Goal: Task Accomplishment & Management: Use online tool/utility

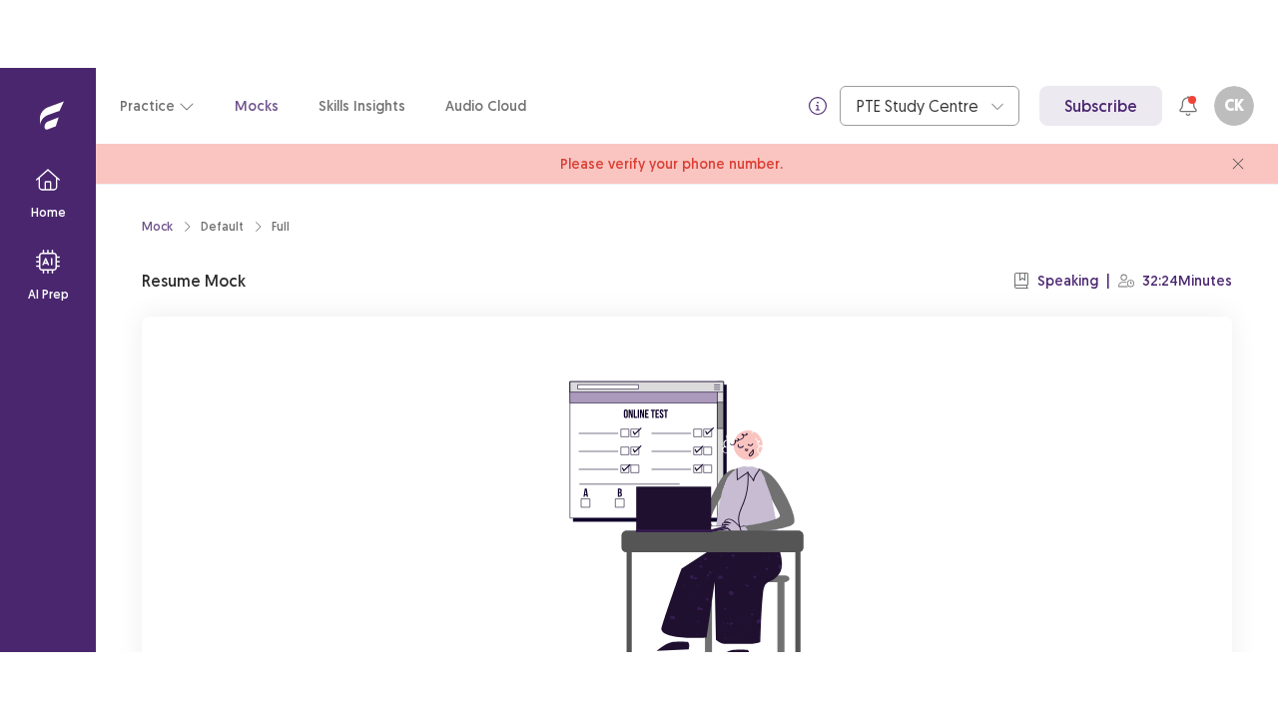
scroll to position [245, 0]
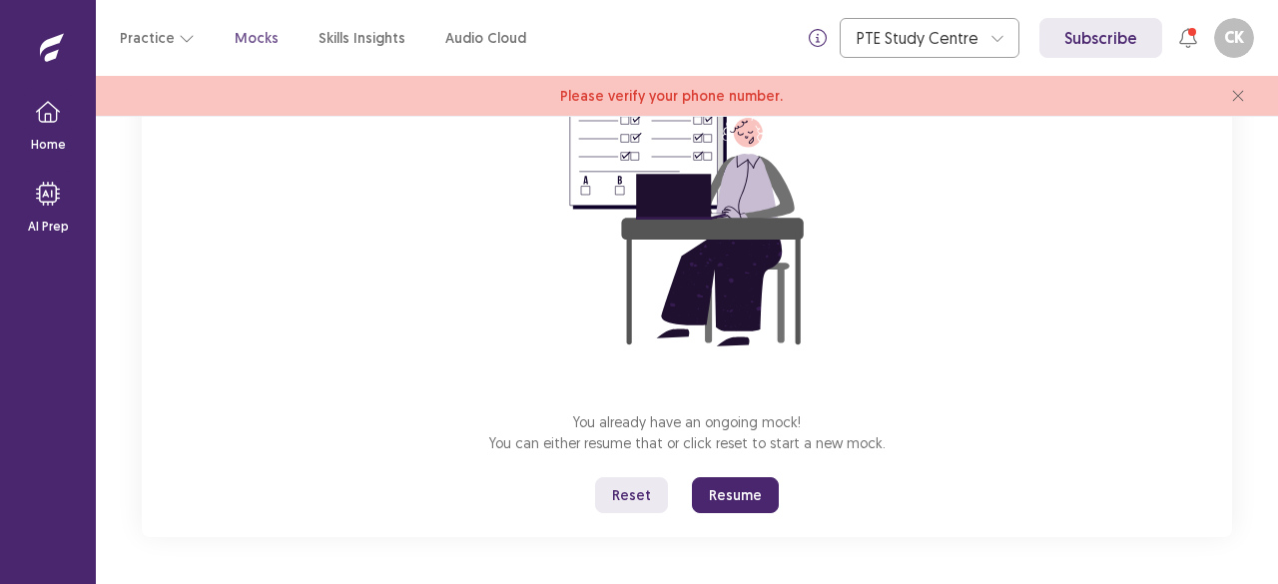
click at [649, 504] on button "Reset" at bounding box center [631, 495] width 73 height 36
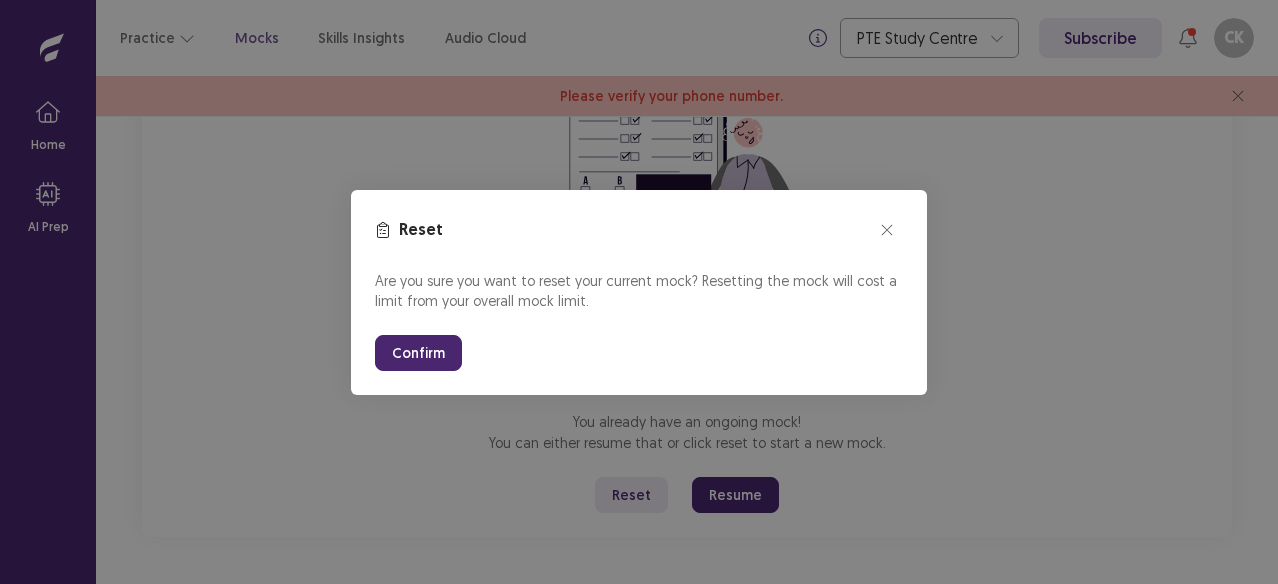
click at [423, 352] on button "Confirm" at bounding box center [418, 354] width 87 height 36
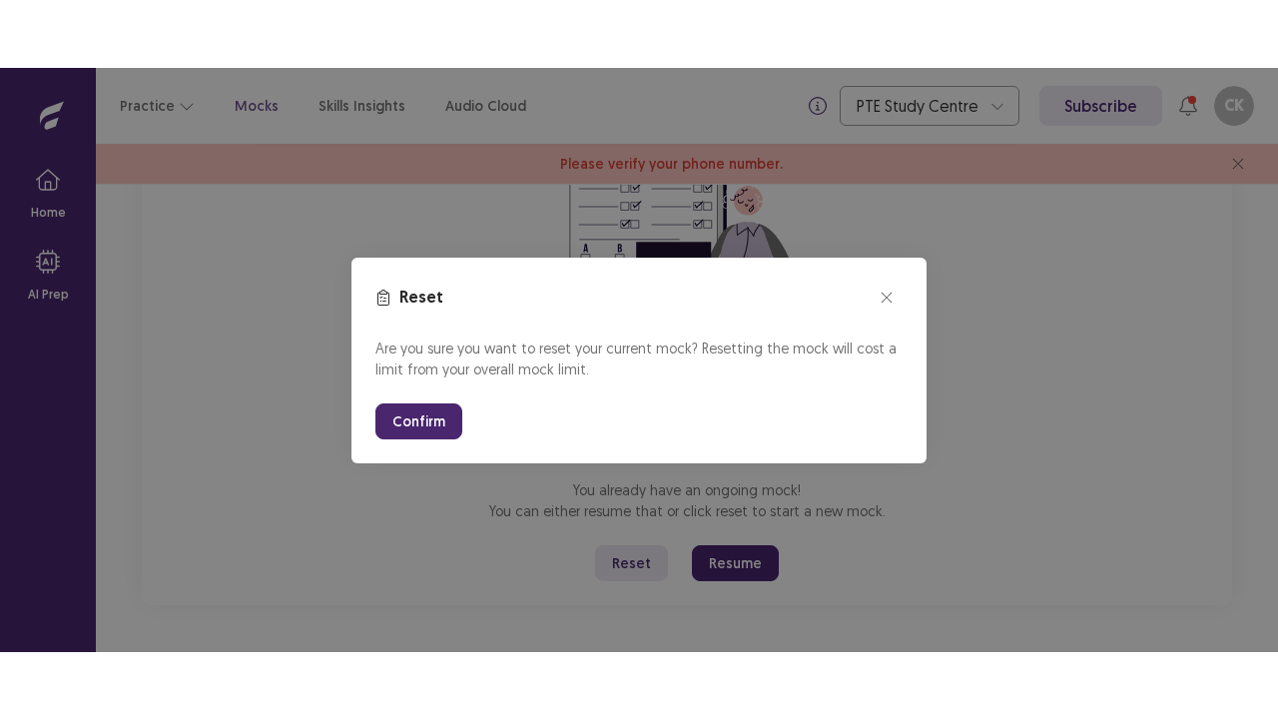
scroll to position [110, 0]
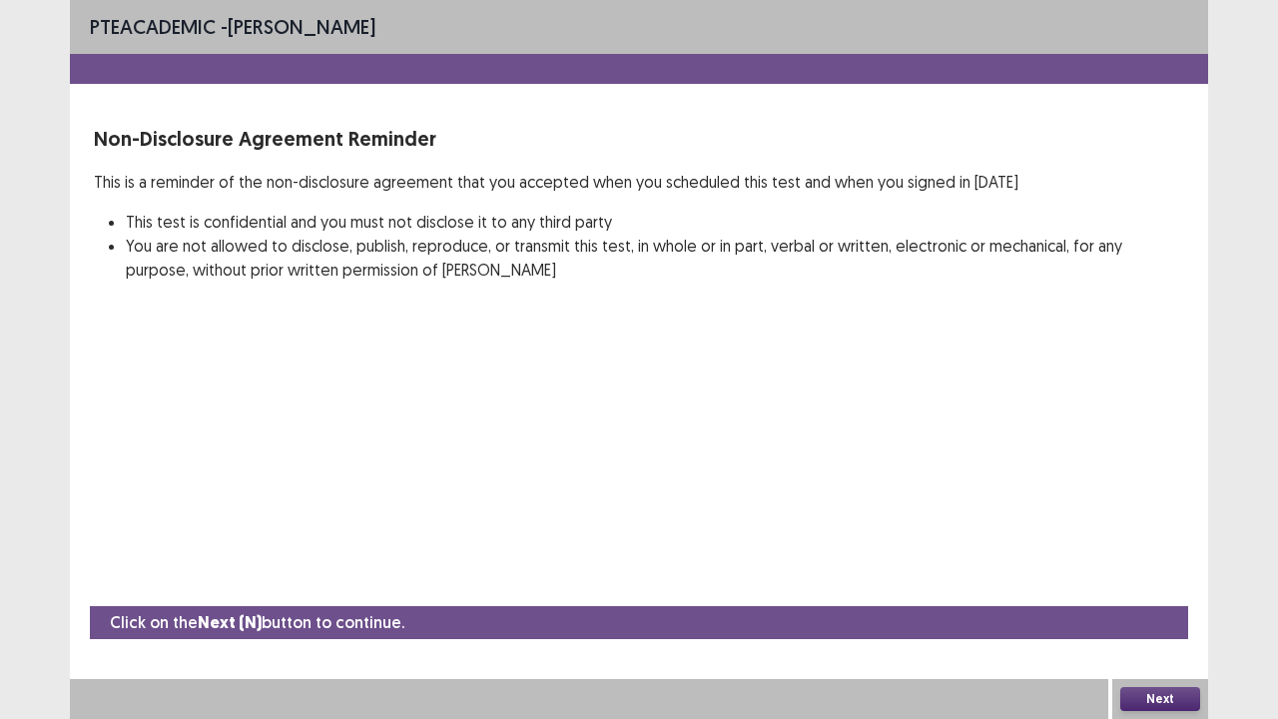
click at [1154, 583] on button "Next" at bounding box center [1160, 699] width 80 height 24
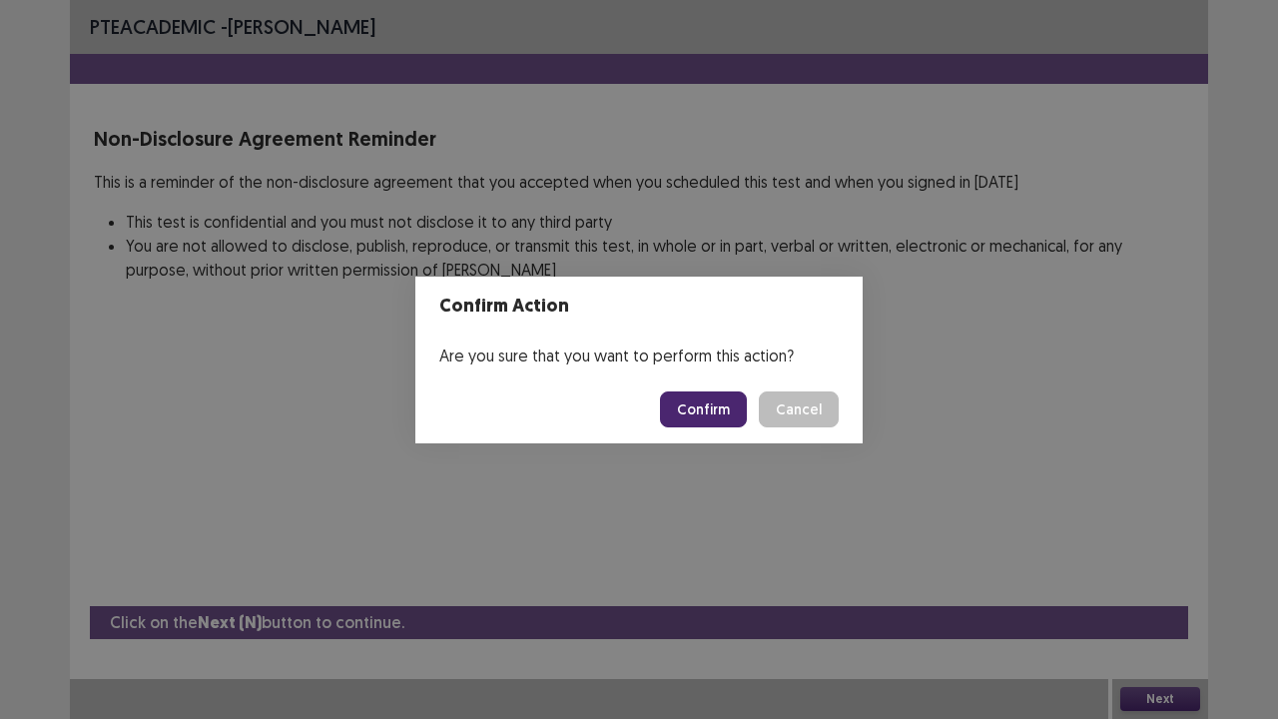
click at [723, 417] on button "Confirm" at bounding box center [703, 409] width 87 height 36
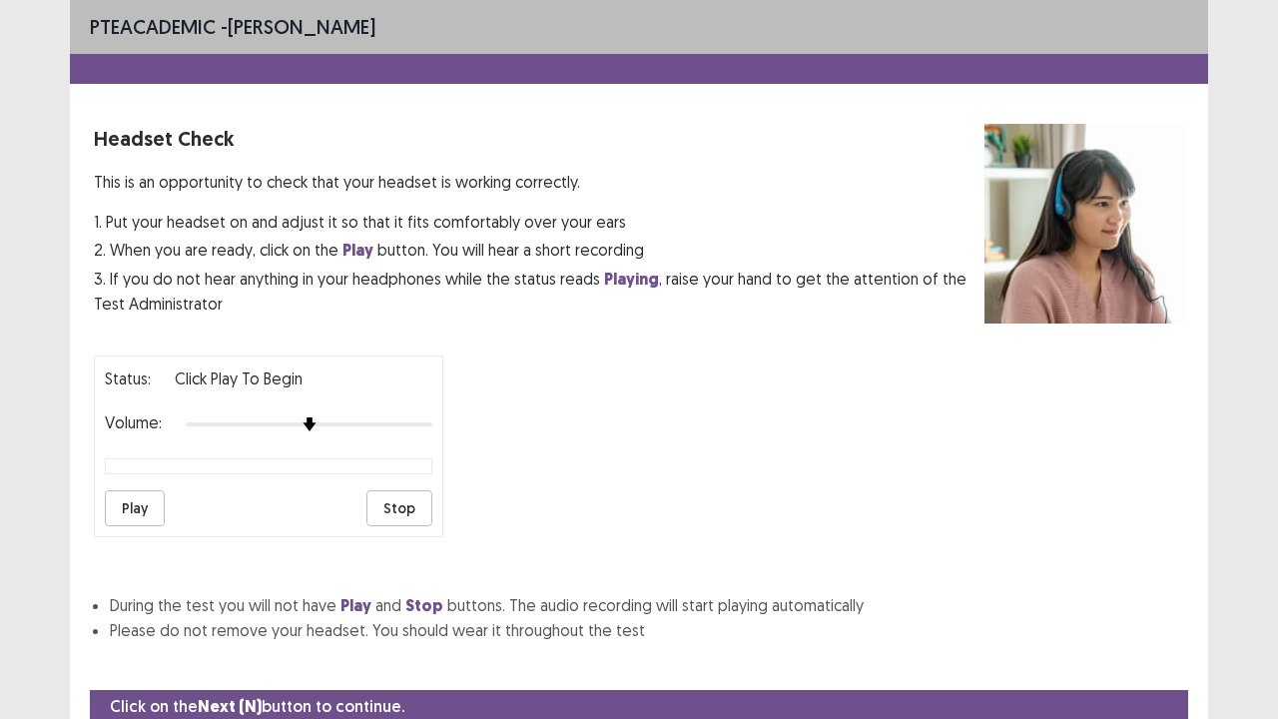
scroll to position [74, 0]
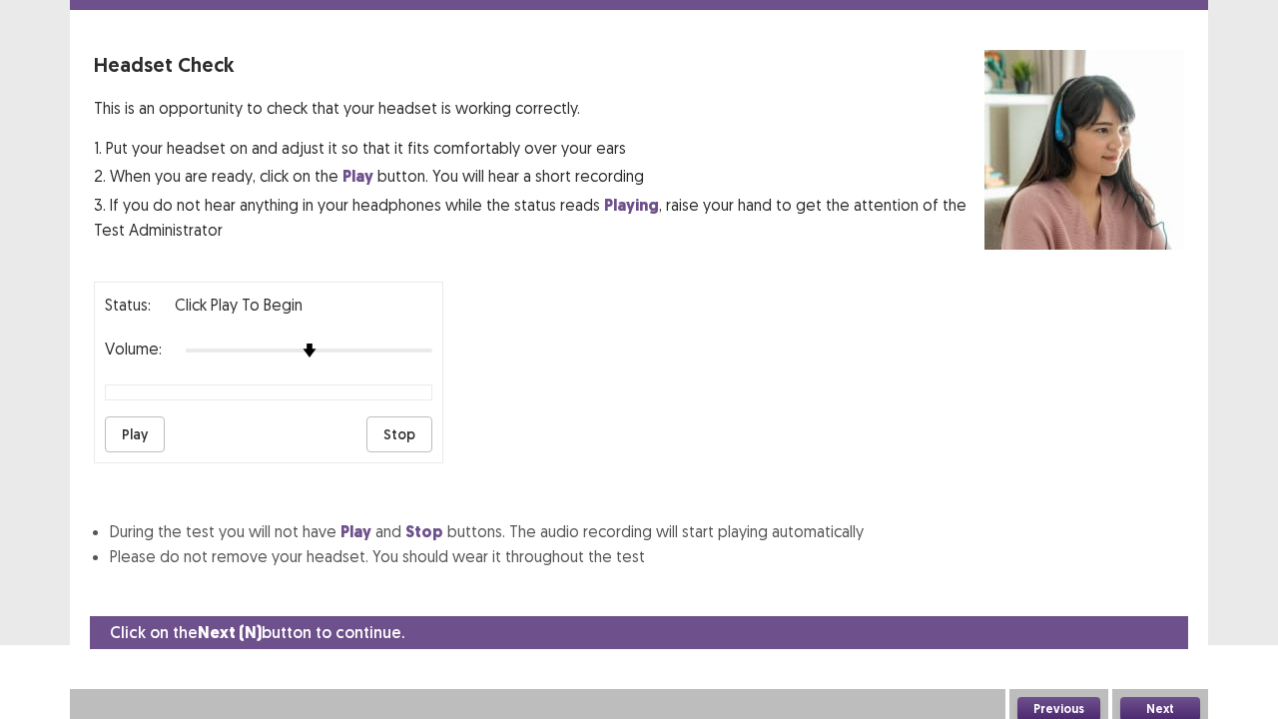
click at [1174, 583] on button "Next" at bounding box center [1160, 709] width 80 height 24
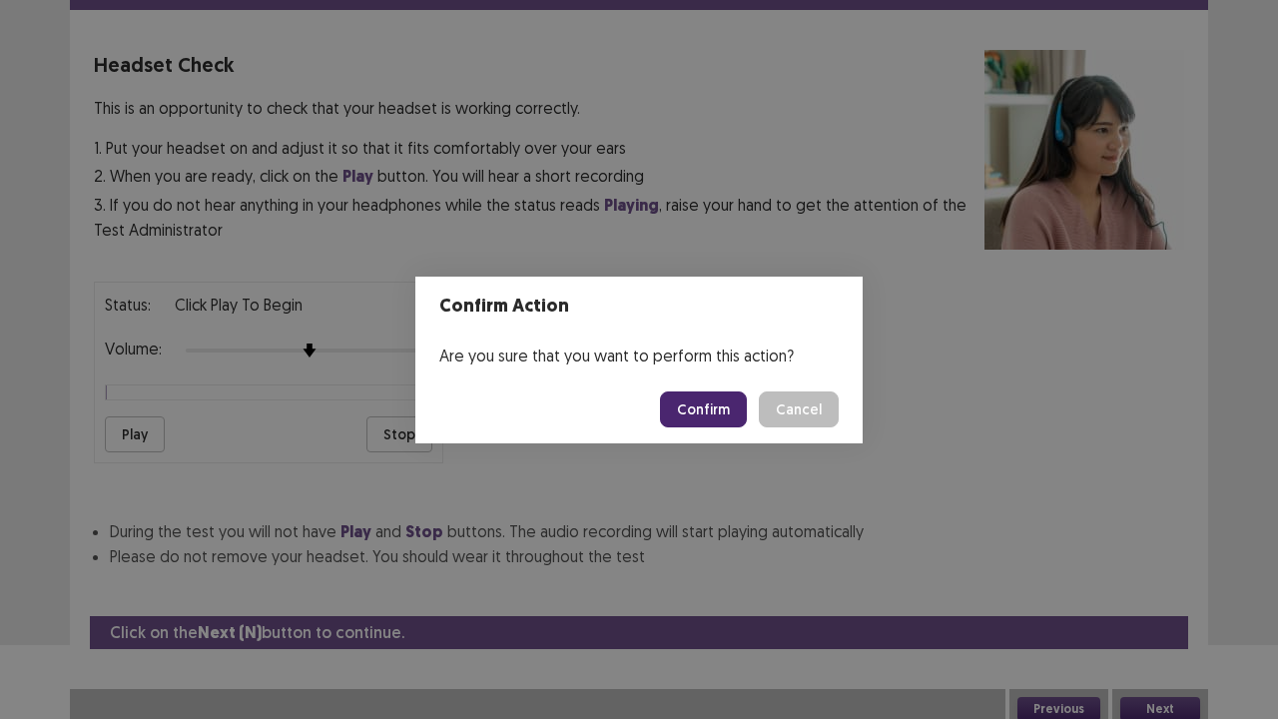
click at [717, 409] on button "Confirm" at bounding box center [703, 409] width 87 height 36
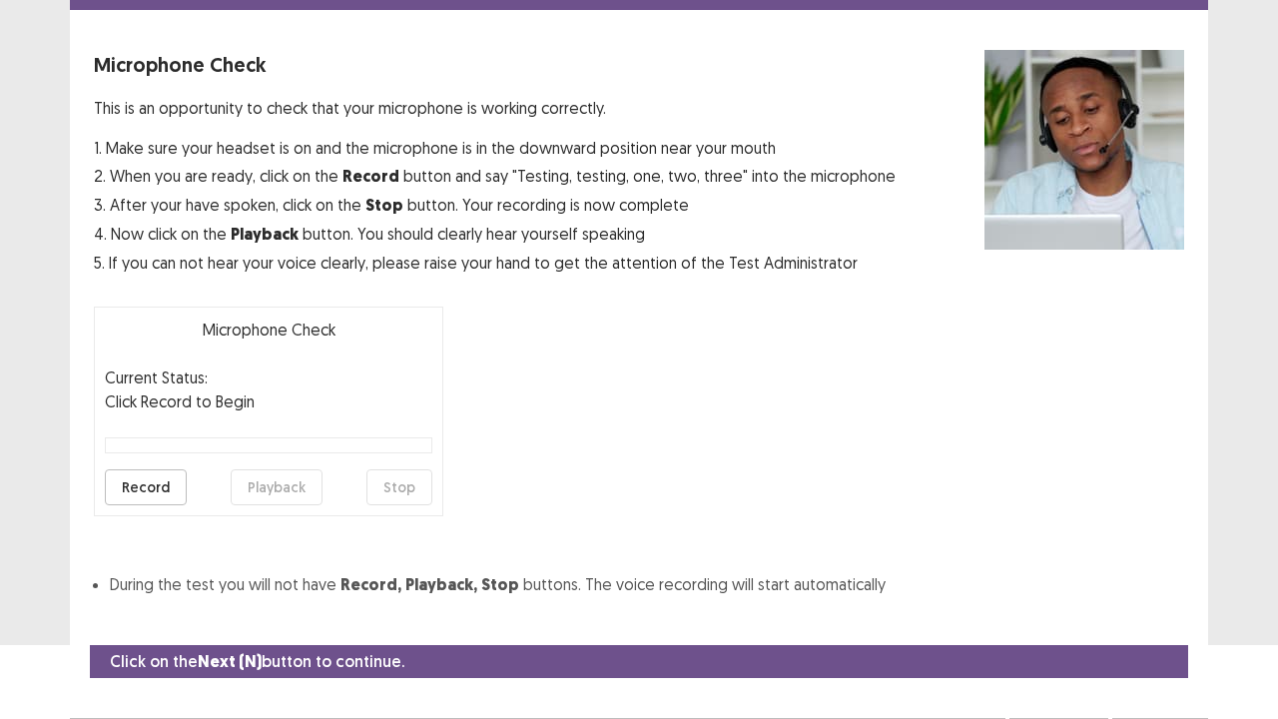
scroll to position [110, 0]
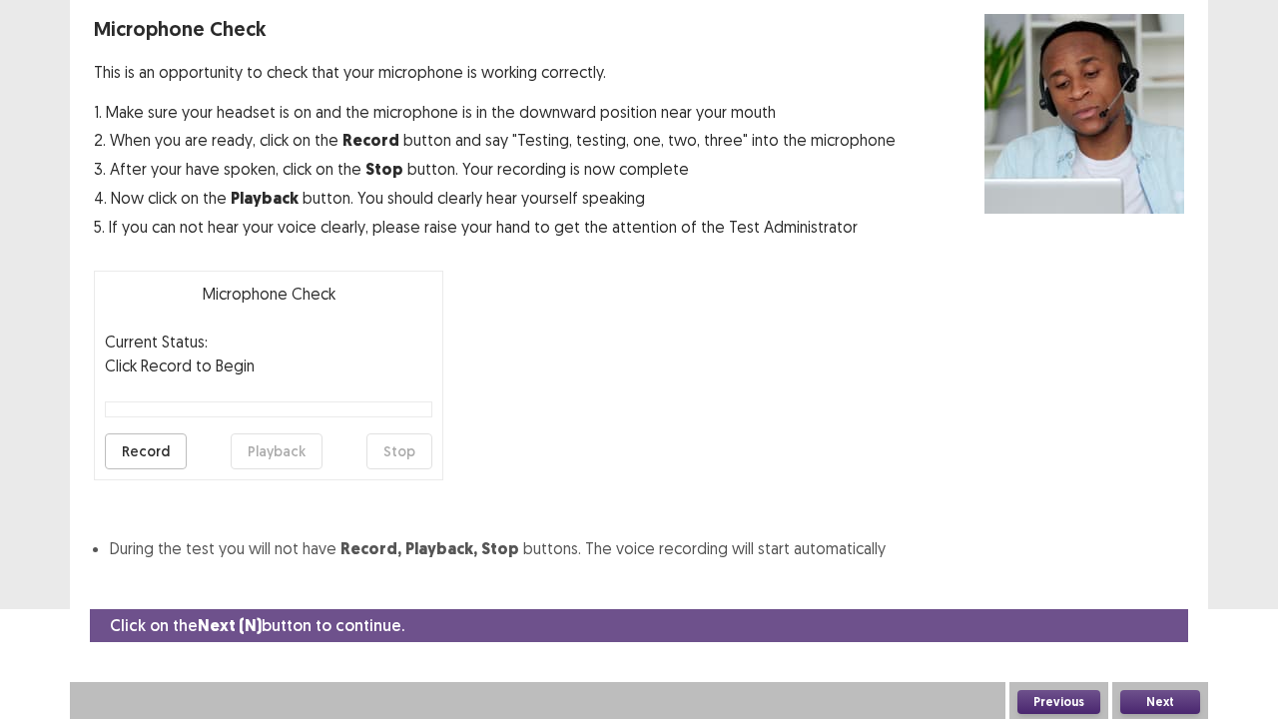
click at [1147, 583] on button "Next" at bounding box center [1160, 702] width 80 height 24
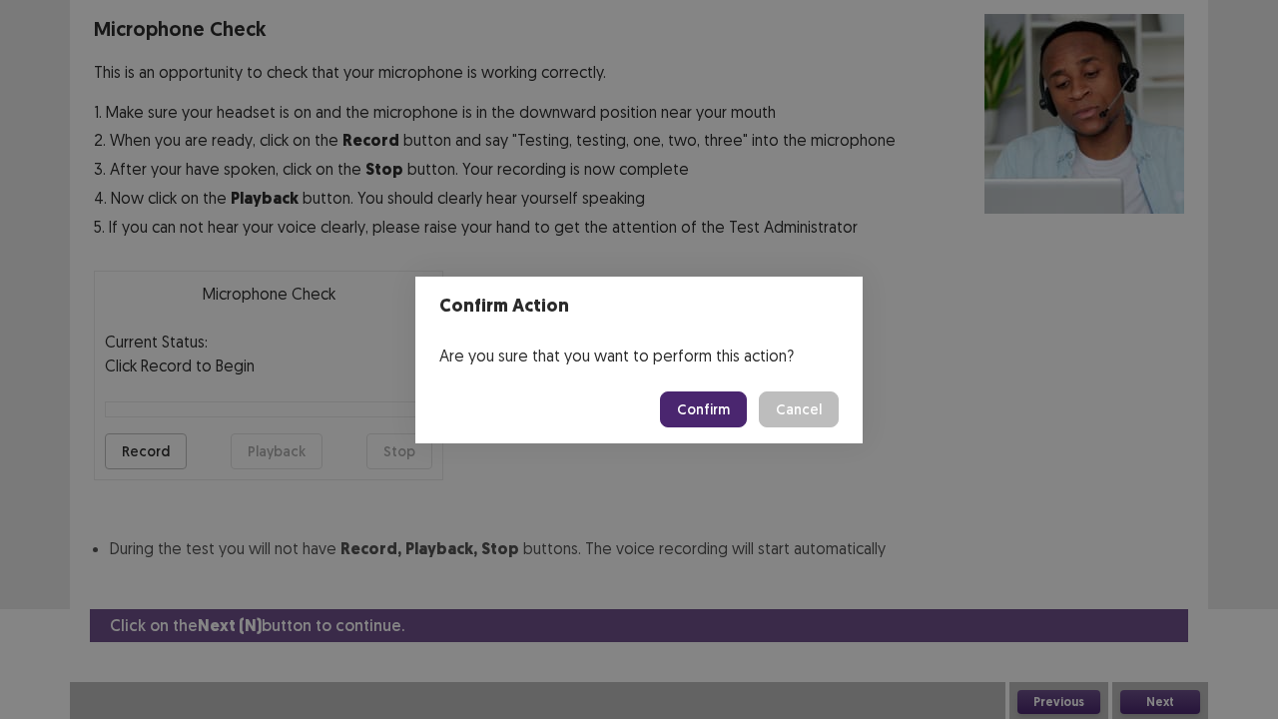
click at [709, 415] on button "Confirm" at bounding box center [703, 409] width 87 height 36
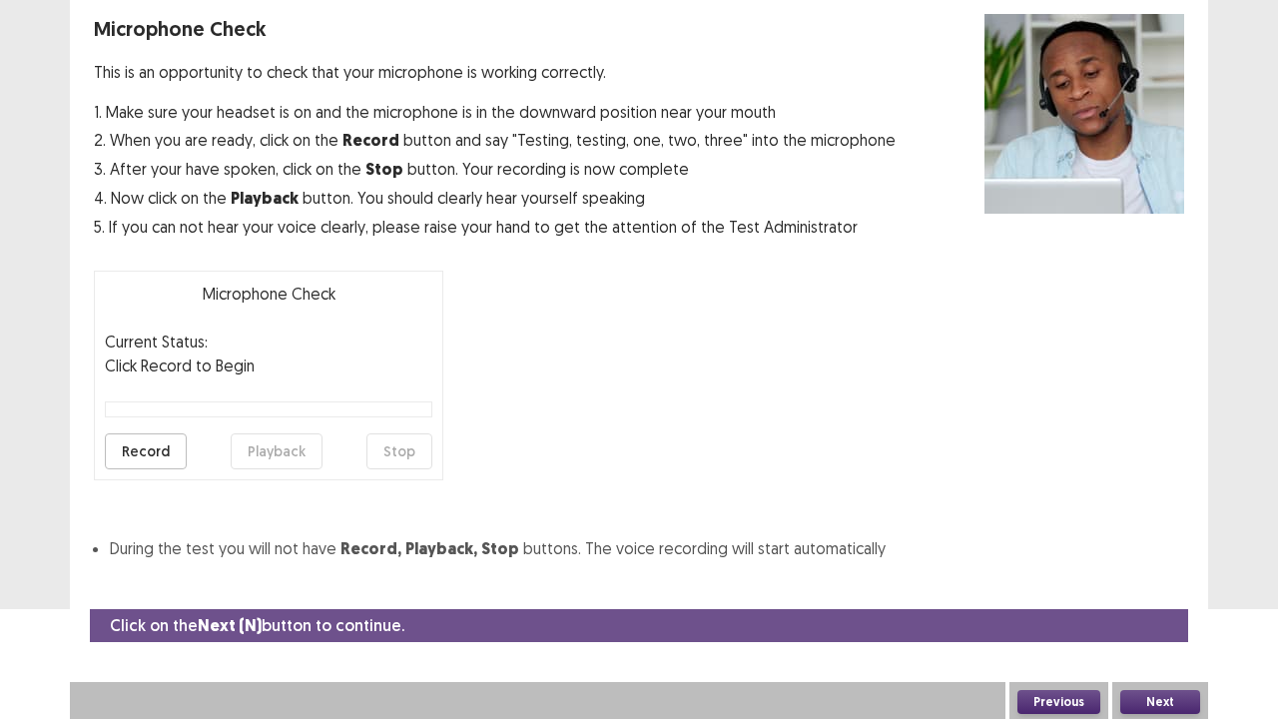
scroll to position [54, 0]
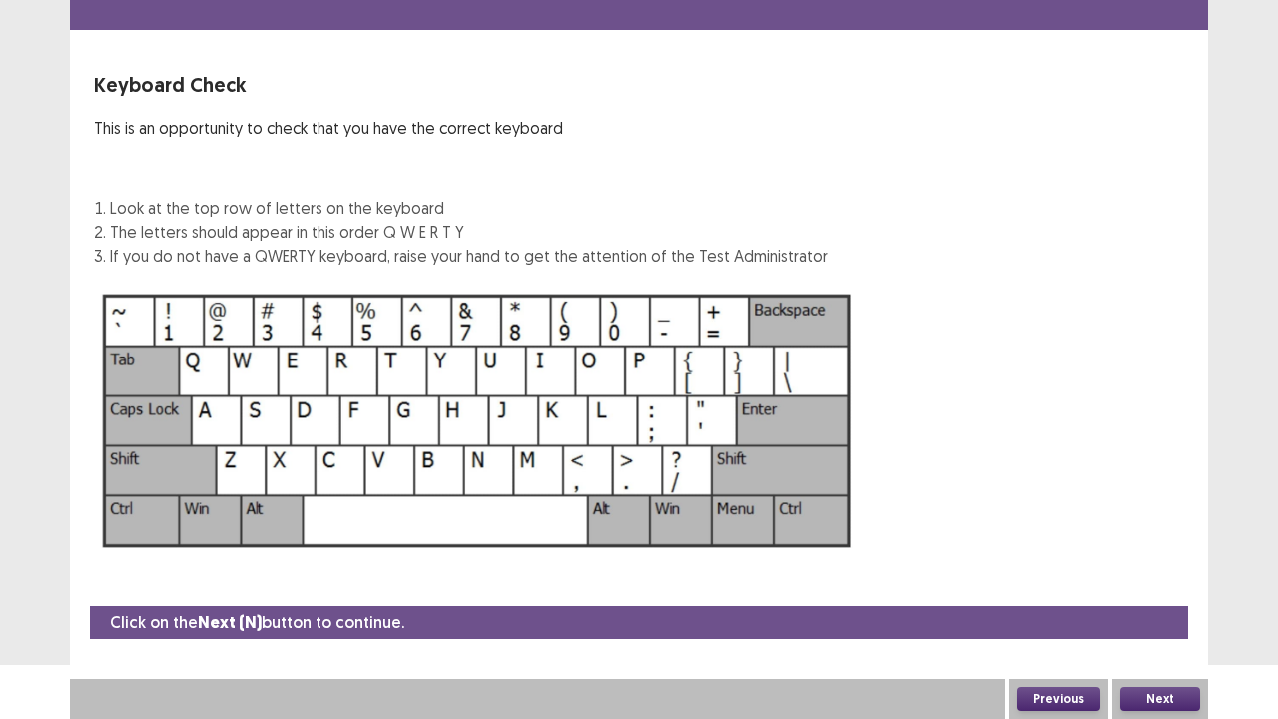
click at [1134, 583] on button "Next" at bounding box center [1160, 699] width 80 height 24
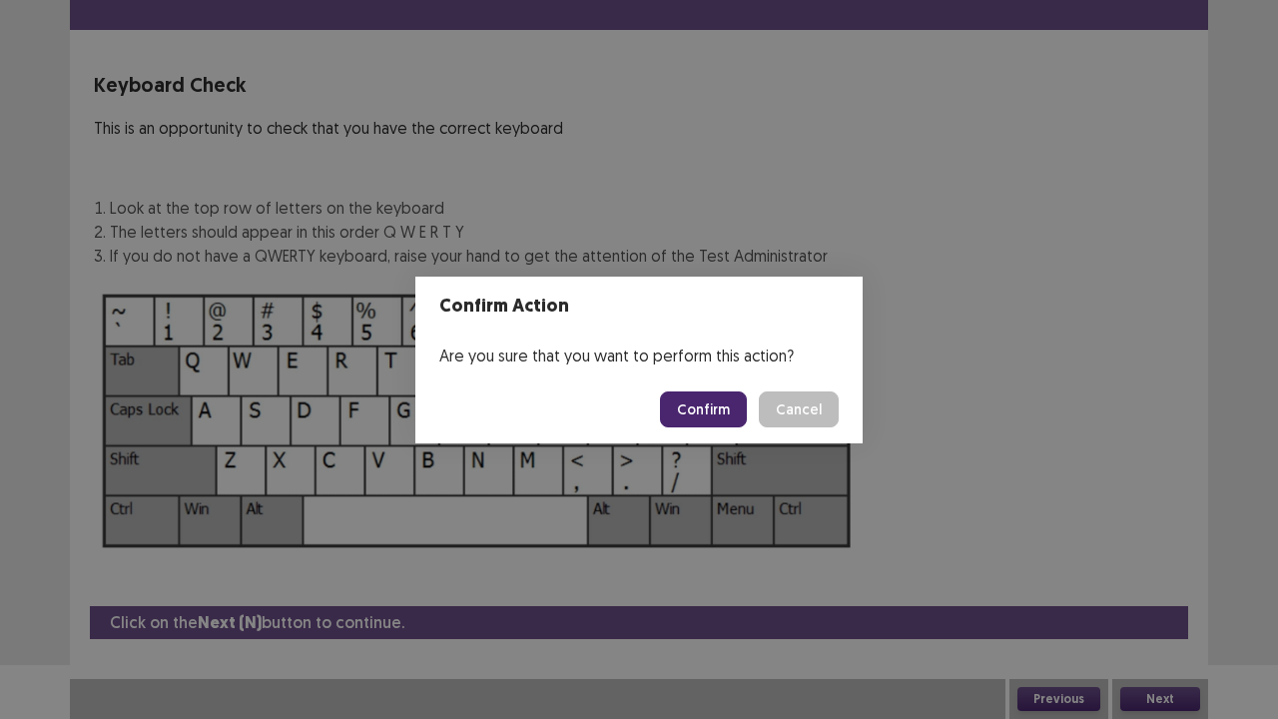
click at [725, 409] on button "Confirm" at bounding box center [703, 409] width 87 height 36
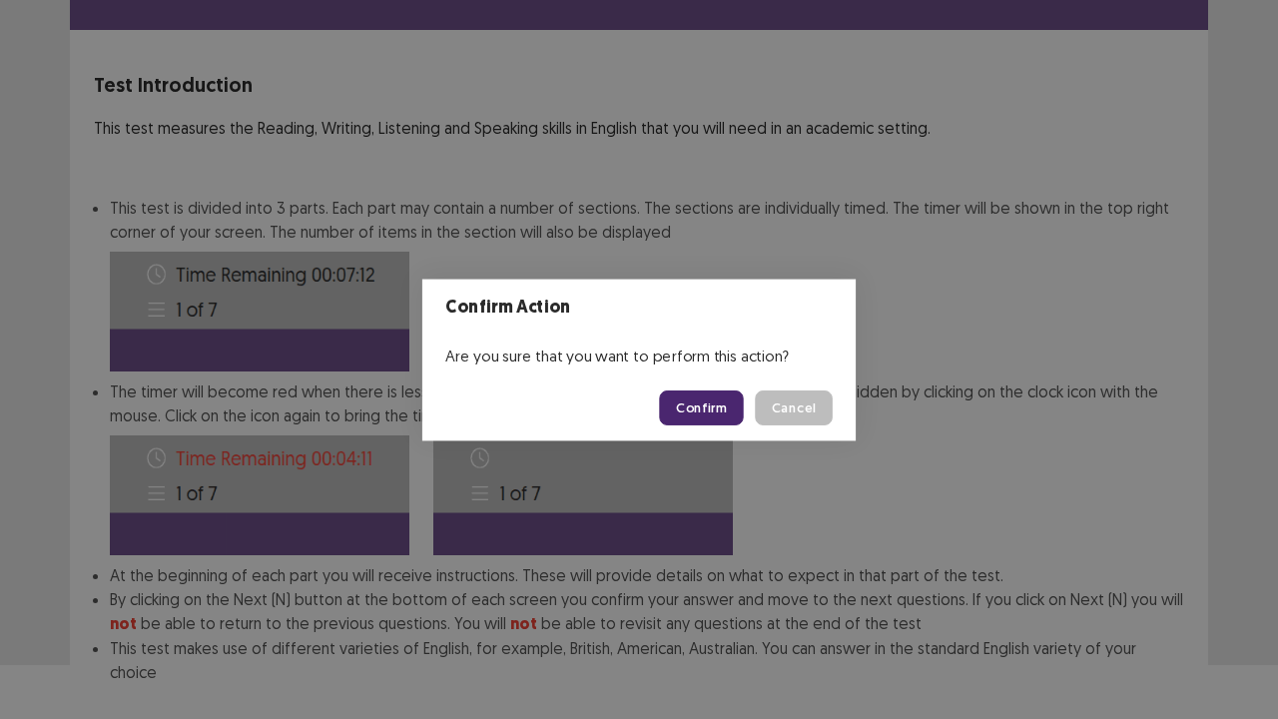
scroll to position [155, 0]
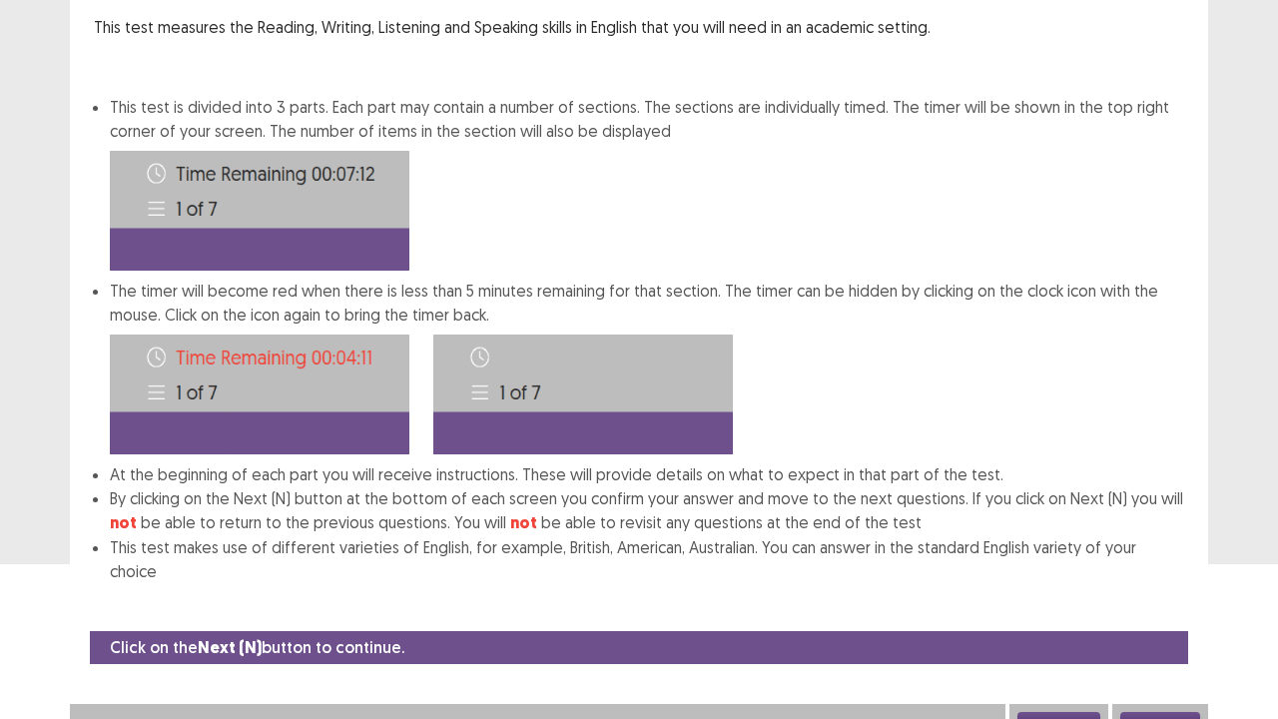
click at [1157, 583] on button "Next" at bounding box center [1160, 724] width 80 height 24
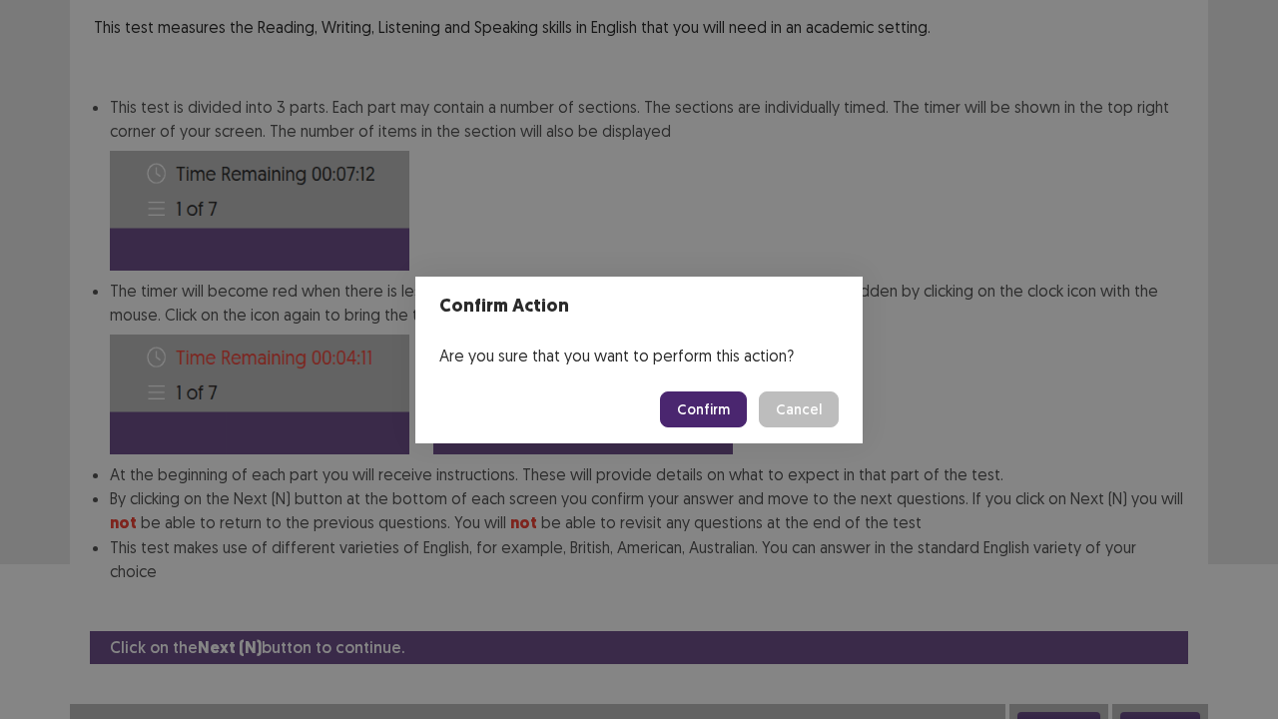
click at [707, 420] on button "Confirm" at bounding box center [703, 409] width 87 height 36
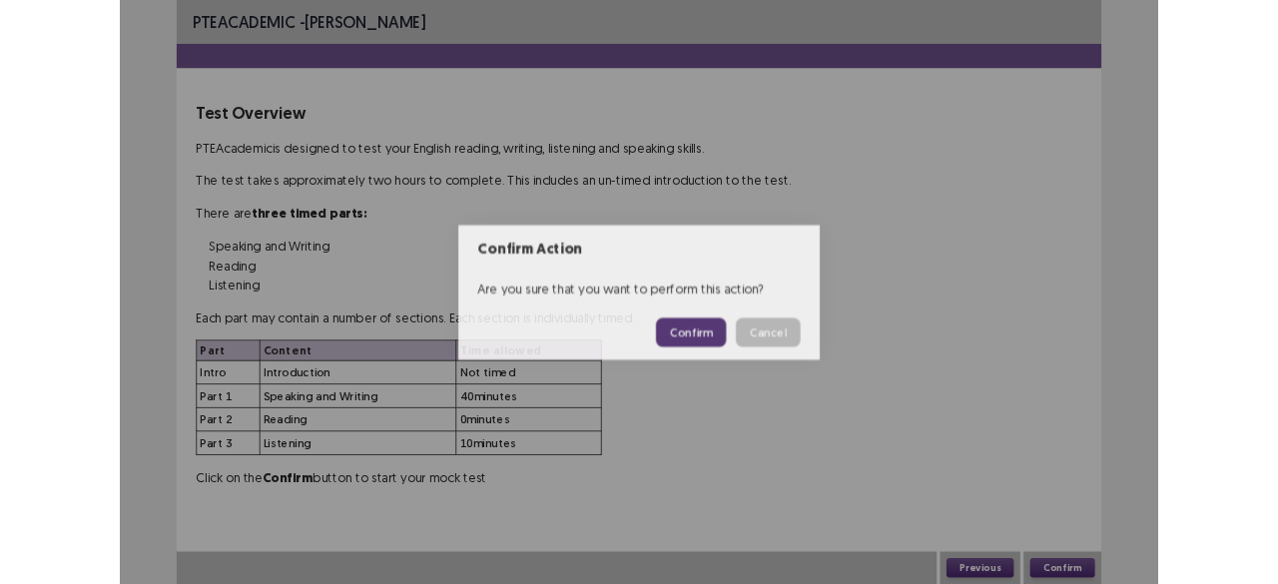
scroll to position [0, 0]
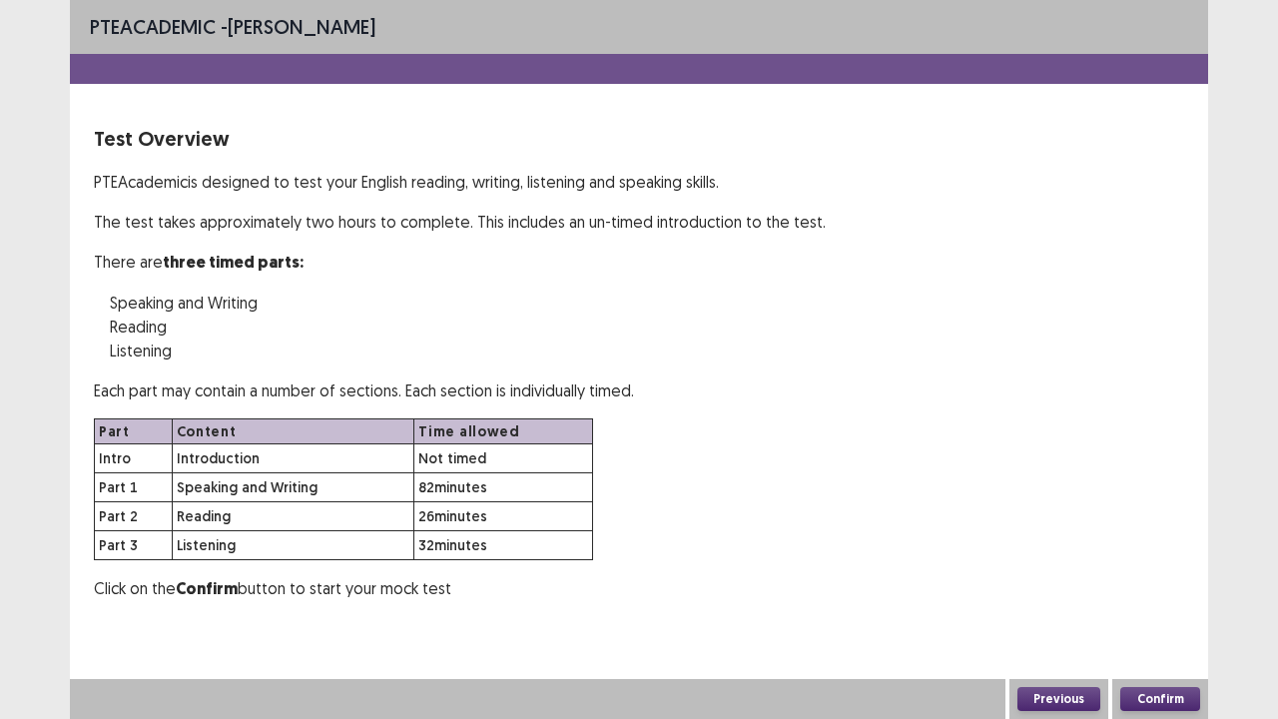
click at [1151, 583] on button "Confirm" at bounding box center [1160, 699] width 80 height 24
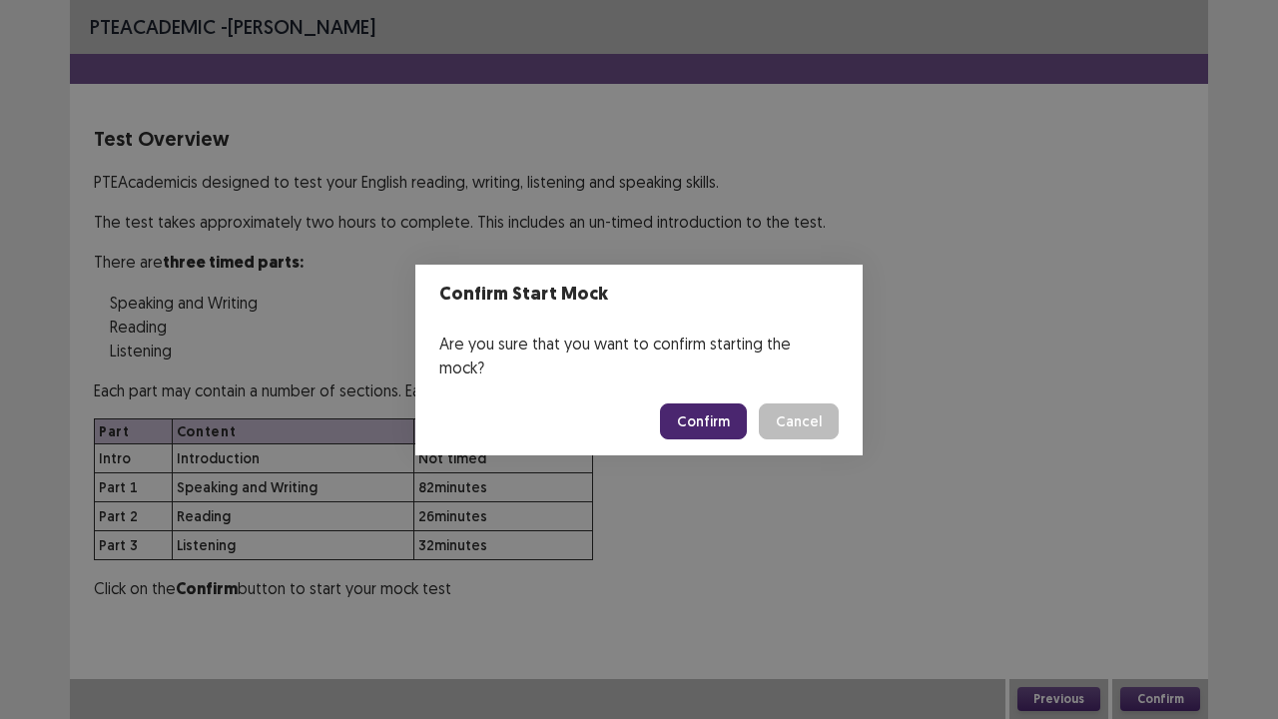
click at [689, 417] on button "Confirm" at bounding box center [703, 421] width 87 height 36
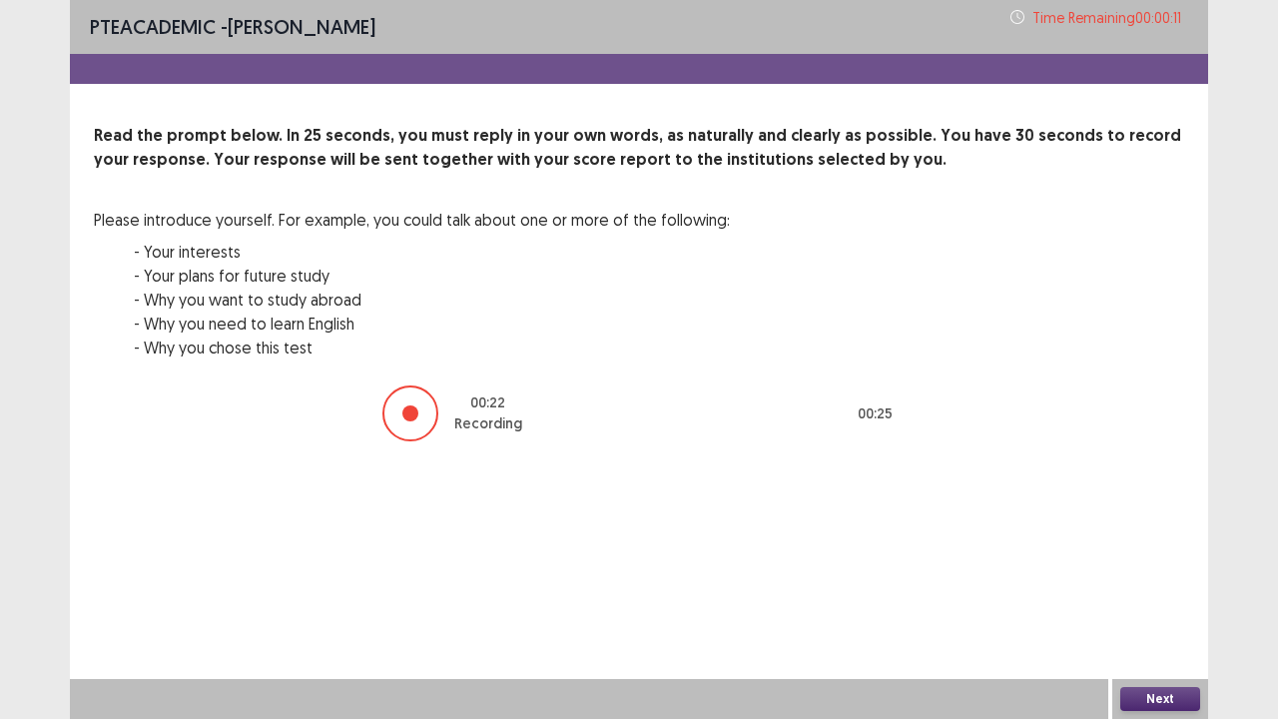
click at [1184, 583] on button "Next" at bounding box center [1160, 699] width 80 height 24
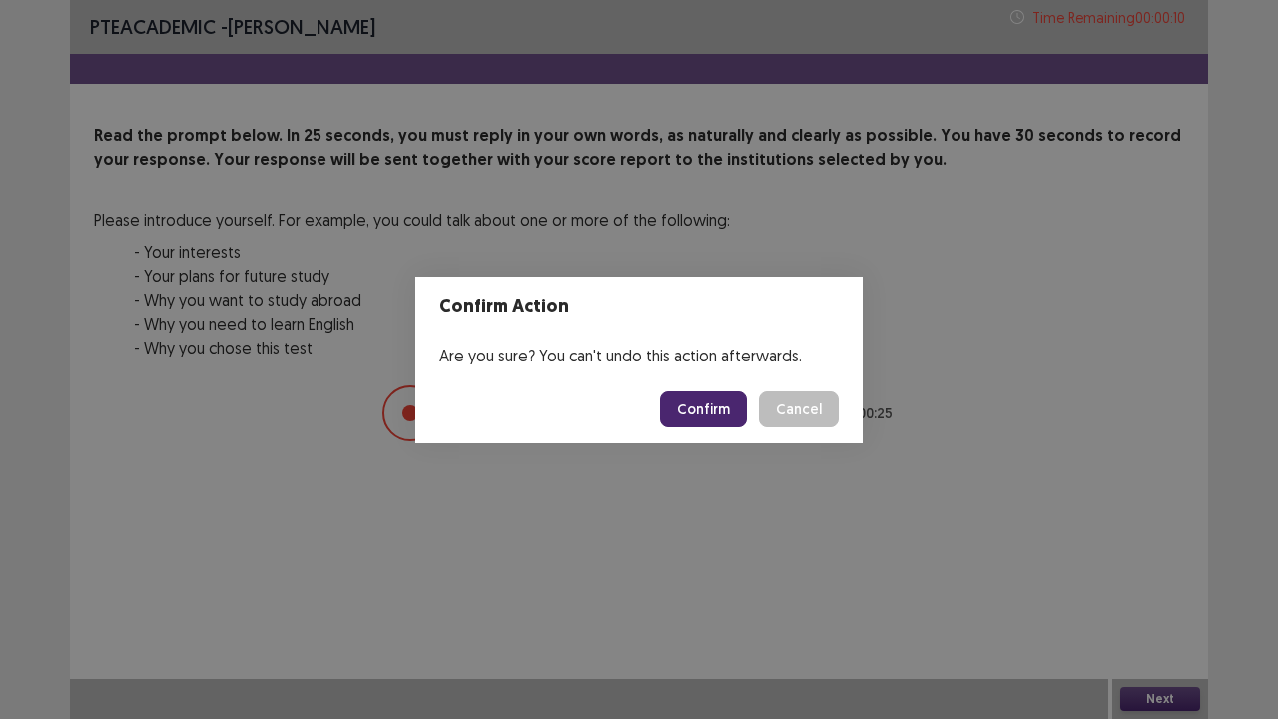
click at [738, 400] on button "Confirm" at bounding box center [703, 409] width 87 height 36
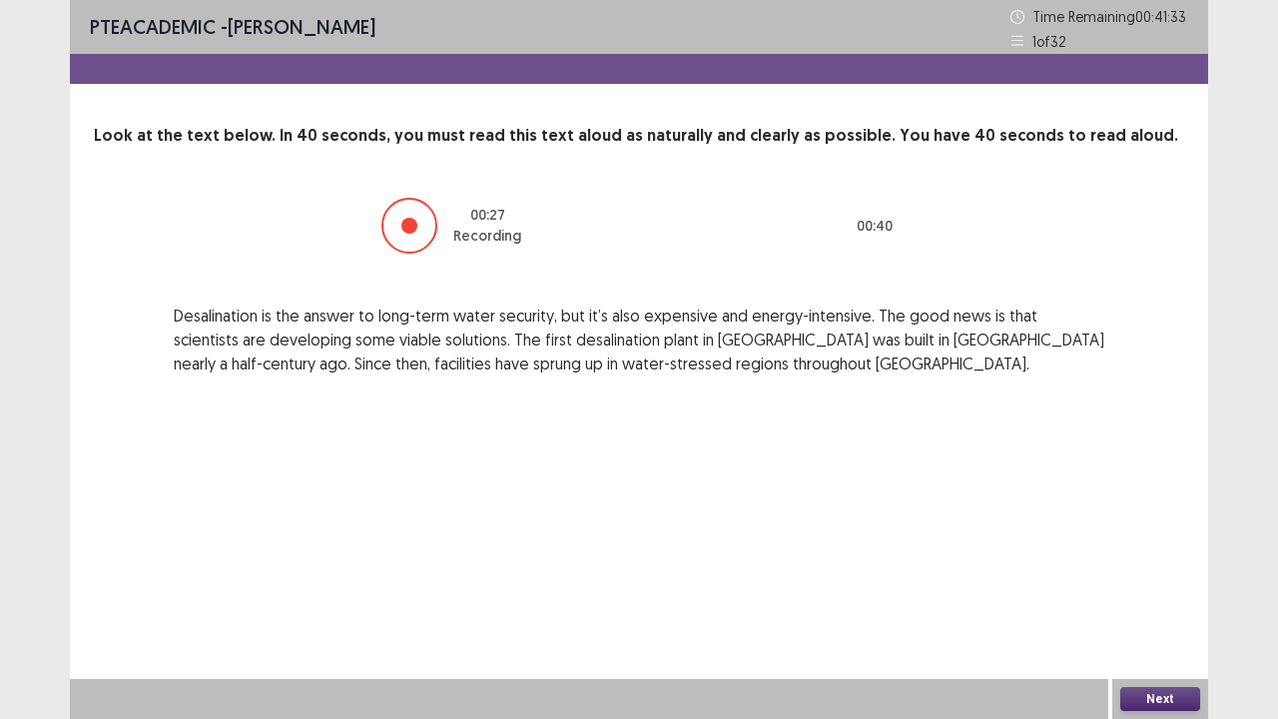
click at [1152, 583] on button "Next" at bounding box center [1160, 699] width 80 height 24
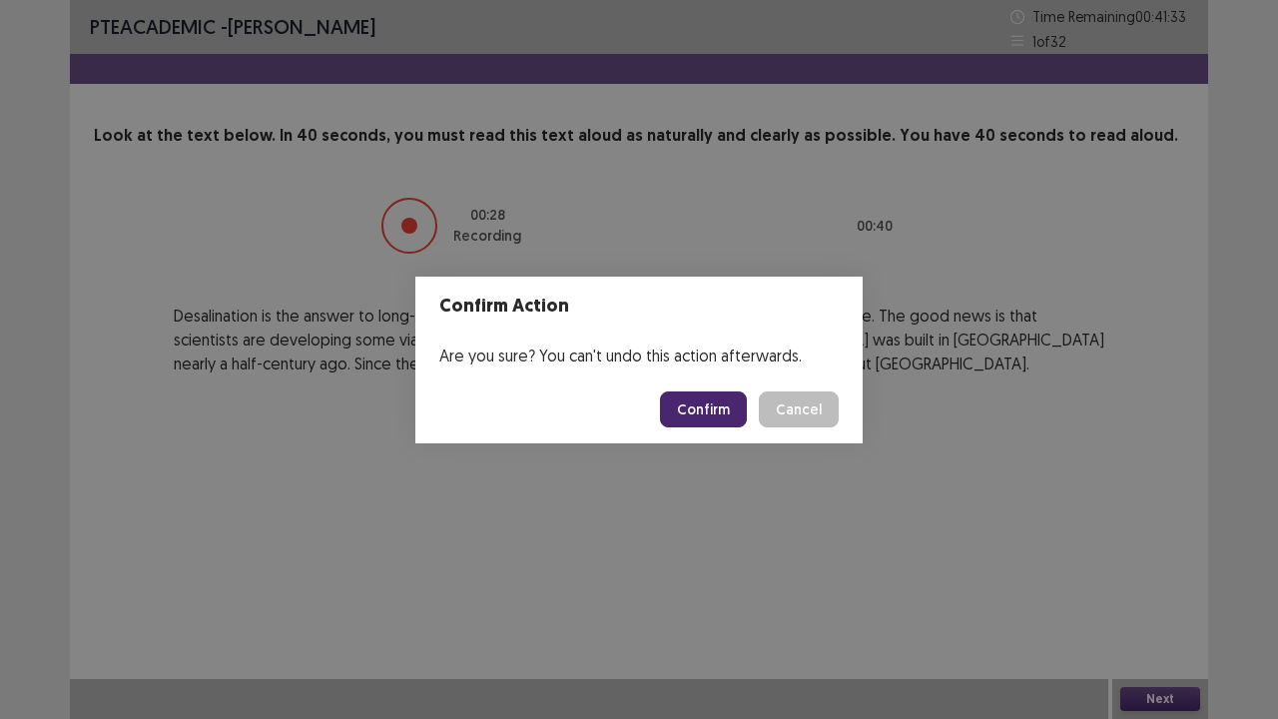
click at [683, 409] on button "Confirm" at bounding box center [703, 409] width 87 height 36
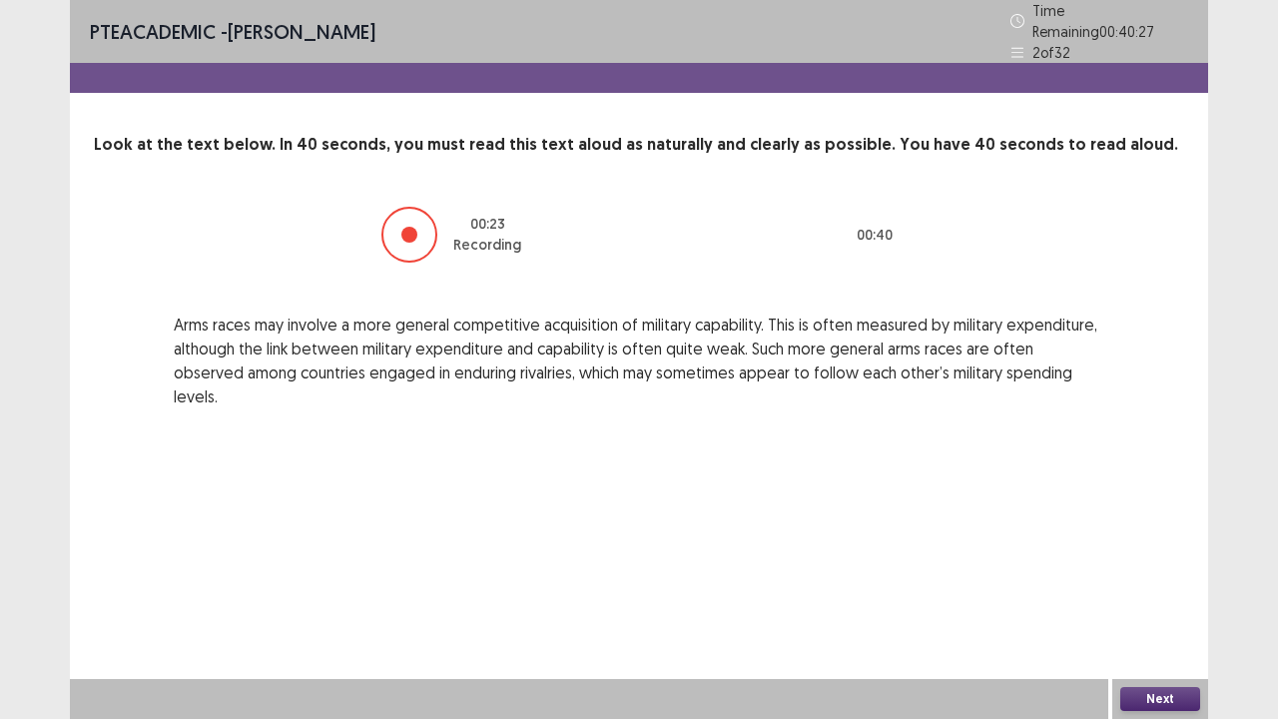
drag, startPoint x: 1204, startPoint y: 708, endPoint x: 1179, endPoint y: 696, distance: 27.7
click at [1204, 583] on div "Next" at bounding box center [1160, 699] width 96 height 40
click at [1179, 583] on button "Next" at bounding box center [1160, 699] width 80 height 24
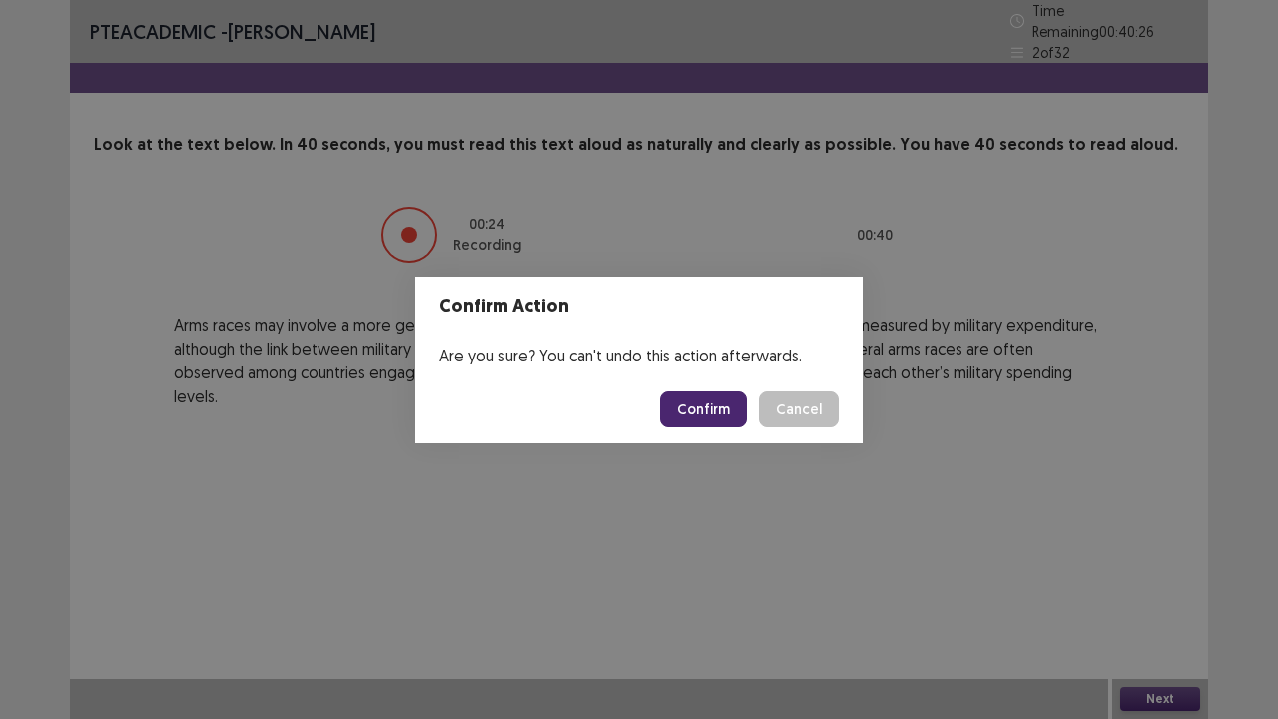
click at [699, 401] on button "Confirm" at bounding box center [703, 409] width 87 height 36
